Goal: Find specific page/section: Find specific page/section

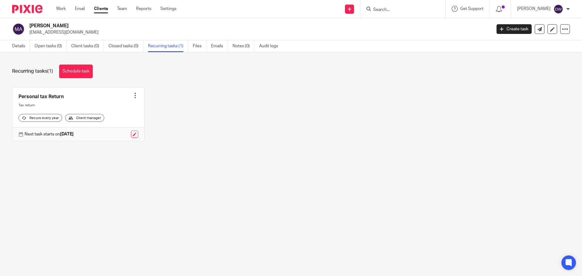
click at [392, 9] on input "Search" at bounding box center [400, 9] width 55 height 5
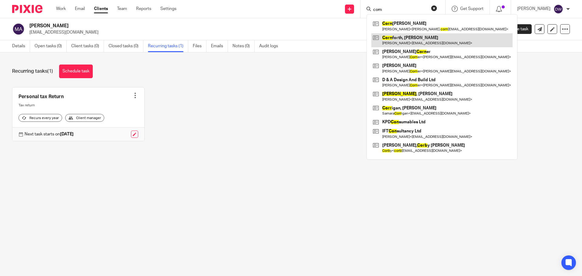
type input "corn"
click at [421, 43] on link at bounding box center [441, 40] width 141 height 14
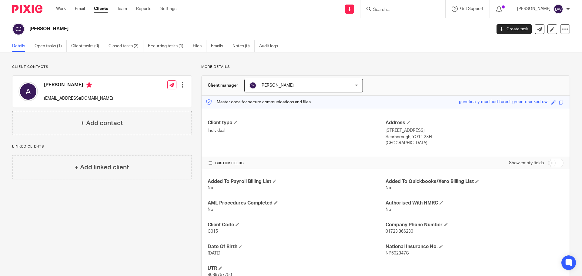
click at [389, 9] on input "Search" at bounding box center [400, 9] width 55 height 5
drag, startPoint x: 220, startPoint y: 231, endPoint x: 205, endPoint y: 233, distance: 14.7
click at [205, 233] on div "Added To Payroll Billing List No Added To Quickbooks/Xero Billing List No AML P…" at bounding box center [386, 229] width 368 height 118
click at [403, 9] on input "Search" at bounding box center [400, 9] width 55 height 5
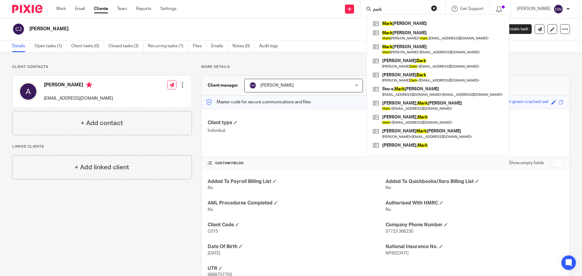
click at [387, 12] on input "park" at bounding box center [400, 9] width 55 height 5
click at [380, 8] on input "park" at bounding box center [400, 9] width 55 height 5
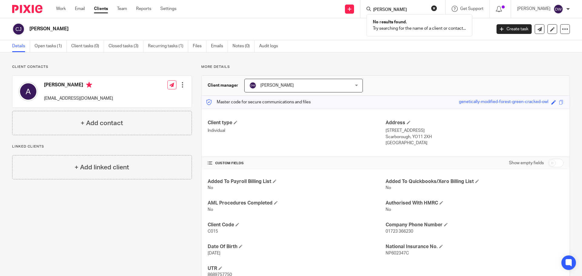
type input "[PERSON_NAME]"
click at [124, 254] on div "Client contacts [PERSON_NAME] [EMAIL_ADDRESS][DOMAIN_NAME] Edit contact Create …" at bounding box center [97, 176] width 189 height 223
